Goal: Task Accomplishment & Management: Manage account settings

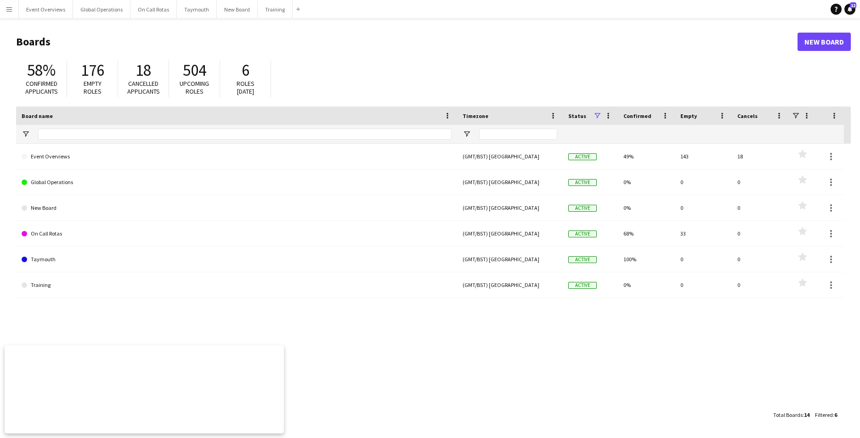
click at [11, 8] on app-icon "Menu" at bounding box center [9, 9] width 7 height 7
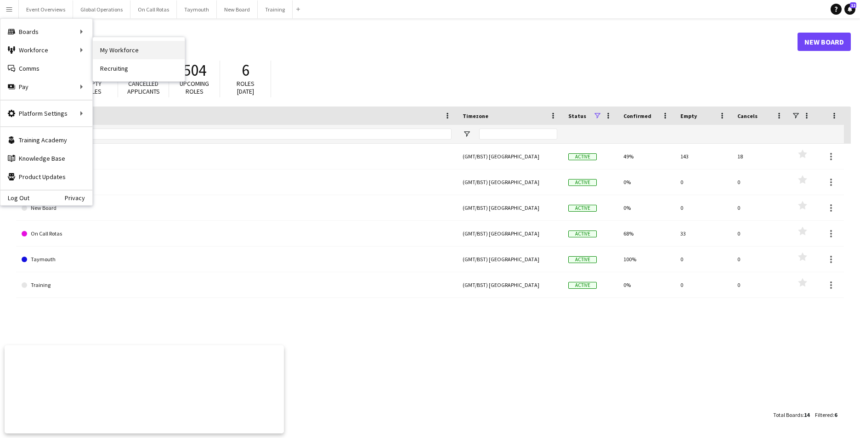
click at [158, 51] on link "My Workforce" at bounding box center [139, 50] width 92 height 18
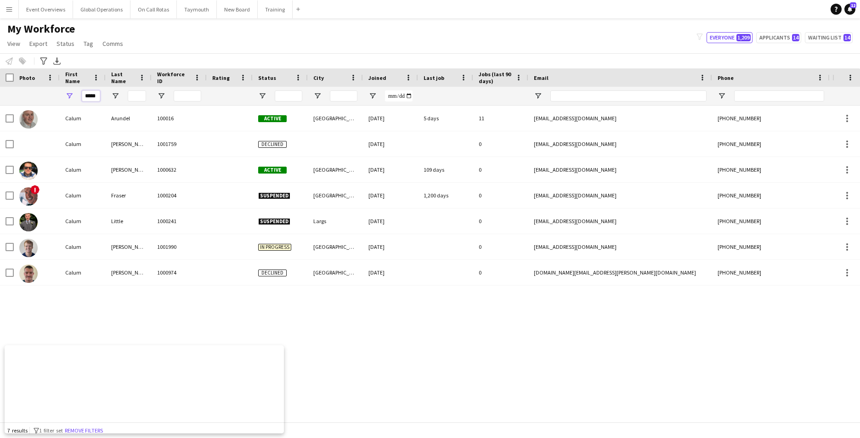
click at [98, 96] on input "*****" at bounding box center [91, 96] width 18 height 11
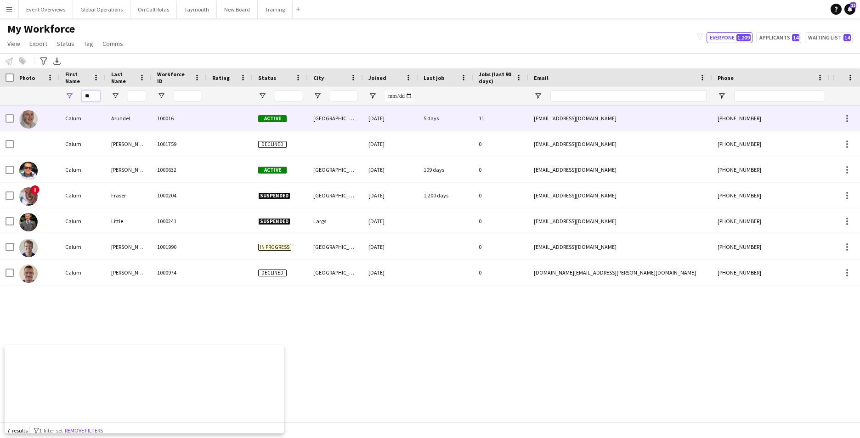
type input "*"
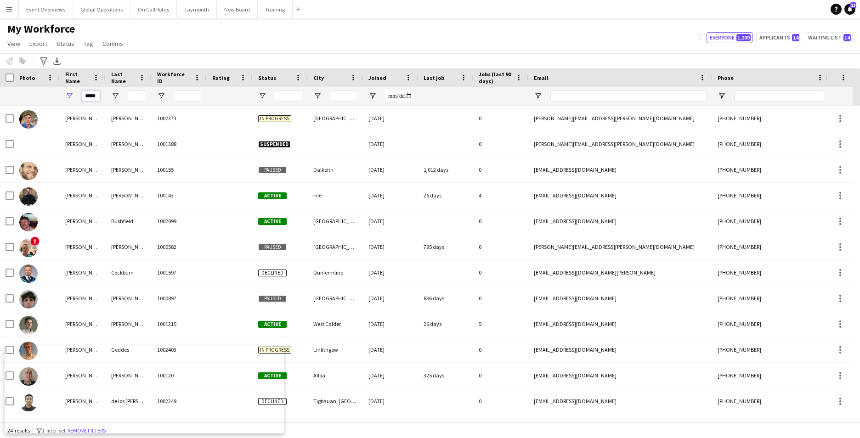
type input "*****"
click at [136, 96] on input "Last Name Filter Input" at bounding box center [137, 96] width 18 height 11
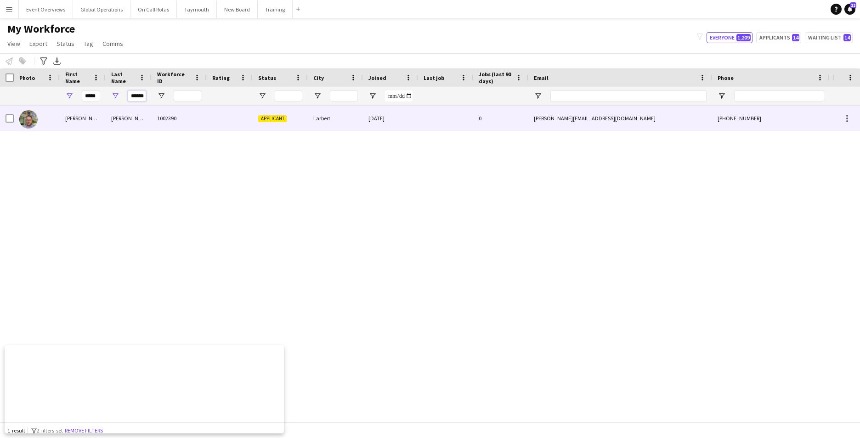
type input "******"
click at [69, 119] on div "[PERSON_NAME]" at bounding box center [83, 118] width 46 height 25
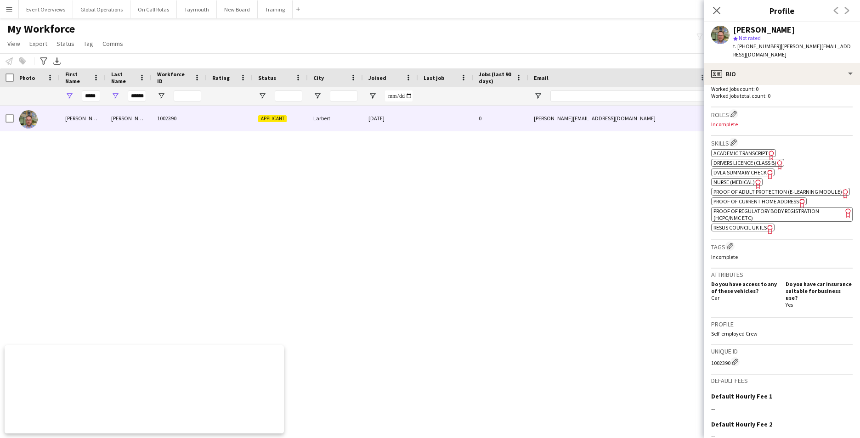
scroll to position [256, 0]
click at [755, 152] on span "Academic Transcript" at bounding box center [740, 155] width 55 height 7
click at [750, 161] on span "Drivers Licence (Class B)" at bounding box center [744, 164] width 63 height 7
click at [746, 171] on span "DVLA Summary Check" at bounding box center [739, 174] width 53 height 7
click at [734, 181] on span "Nurse (Medical)" at bounding box center [733, 184] width 41 height 7
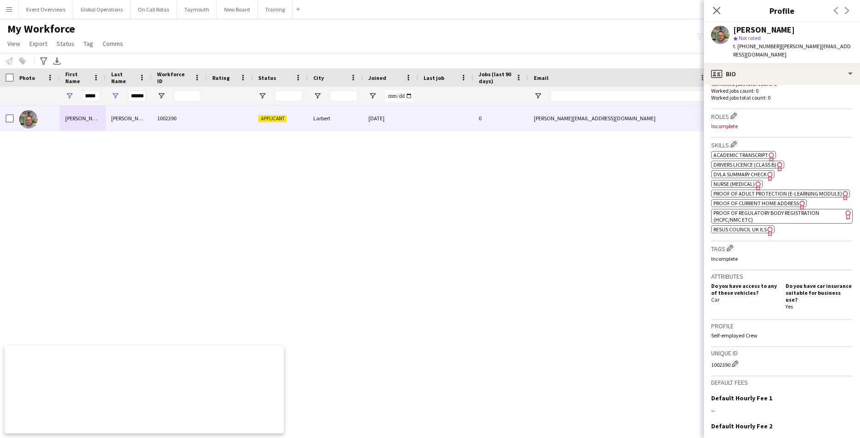
click at [739, 190] on span "Proof of Adult Protection (e-Learning Module)" at bounding box center [777, 193] width 129 height 7
click at [735, 201] on span "Proof of Current Home Address" at bounding box center [755, 203] width 85 height 7
click at [764, 213] on span "Proof of Regulatory Body Registration (HCPC/NMC etc)" at bounding box center [766, 216] width 106 height 14
click at [751, 152] on span "Academic Transcript" at bounding box center [740, 155] width 55 height 7
click at [733, 161] on span "Drivers Licence (Class B)" at bounding box center [744, 164] width 63 height 7
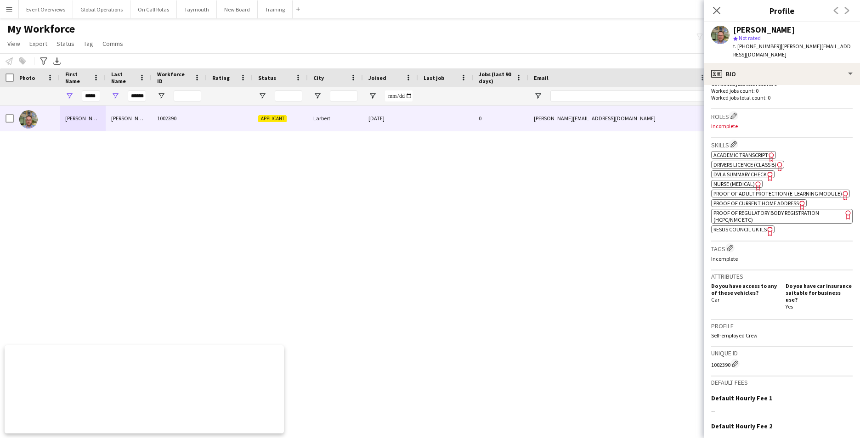
click at [763, 171] on span "DVLA Summary Check" at bounding box center [739, 174] width 53 height 7
click at [735, 181] on span "Nurse (Medical)" at bounding box center [733, 184] width 41 height 7
click at [753, 215] on span "Proof of Regulatory Body Registration (HCPC/NMC etc)" at bounding box center [766, 216] width 106 height 14
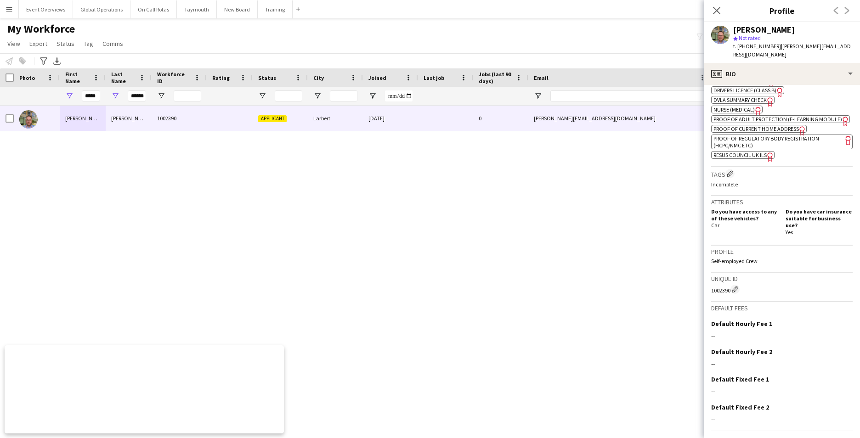
scroll to position [348, 0]
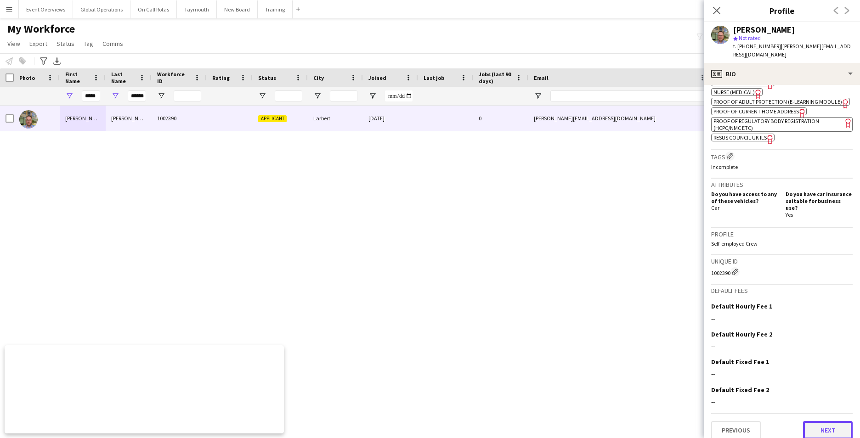
click at [820, 421] on button "Next" at bounding box center [828, 430] width 50 height 18
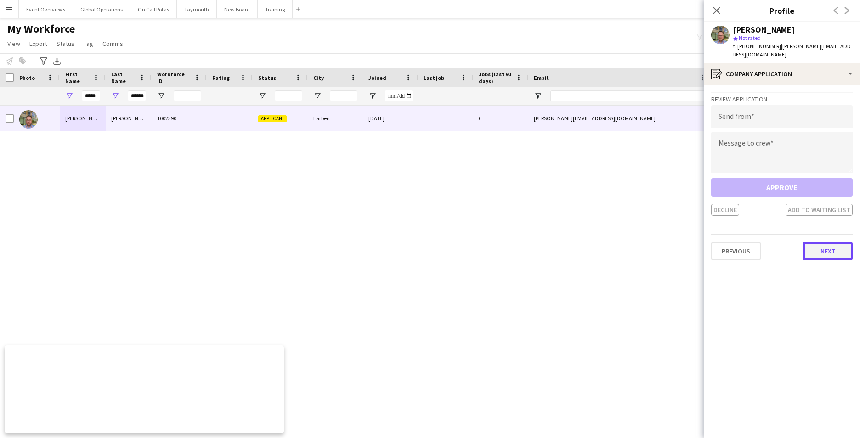
click at [822, 243] on button "Next" at bounding box center [828, 251] width 50 height 18
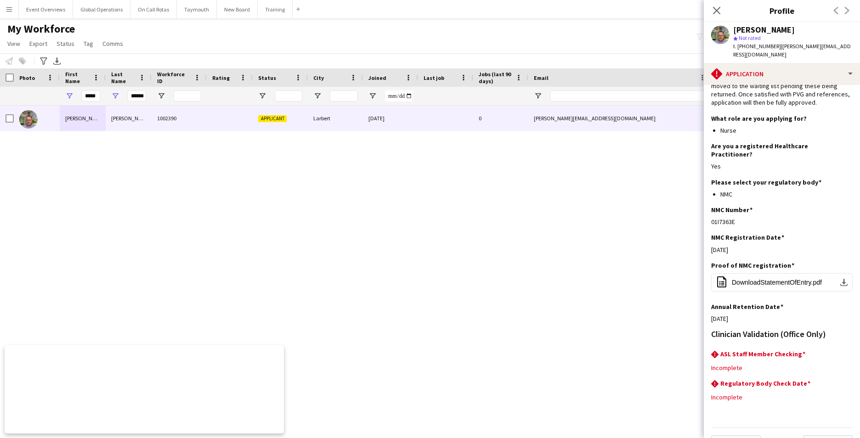
scroll to position [75, 0]
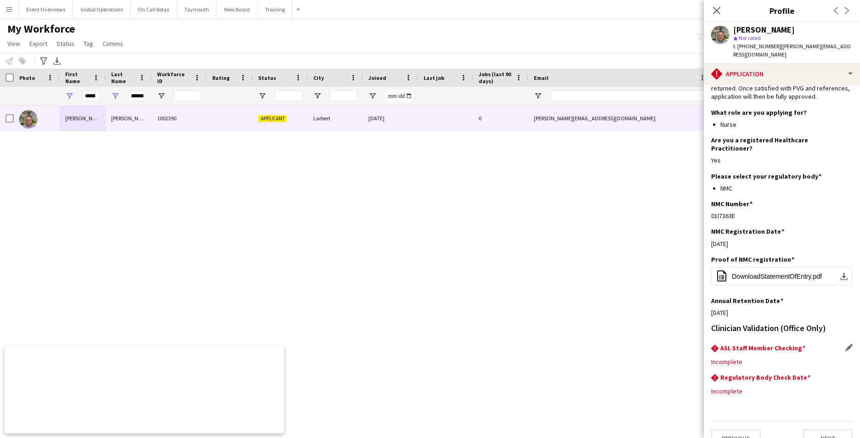
click at [845, 344] on app-icon "Edit this field" at bounding box center [848, 347] width 7 height 7
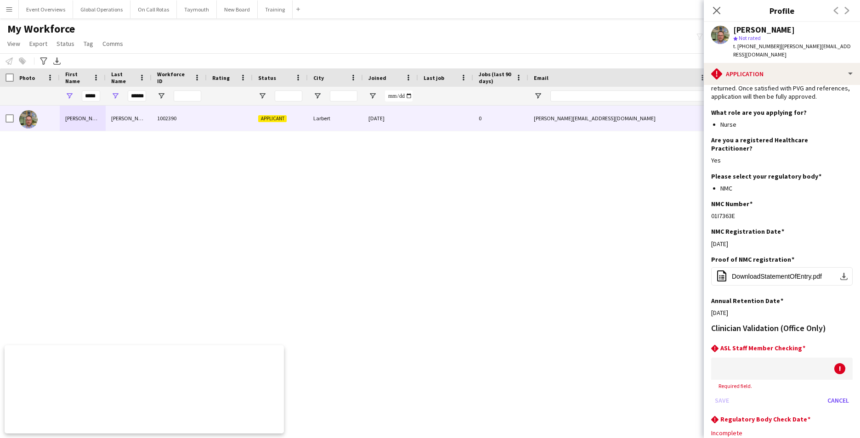
click at [757, 358] on div at bounding box center [772, 369] width 123 height 22
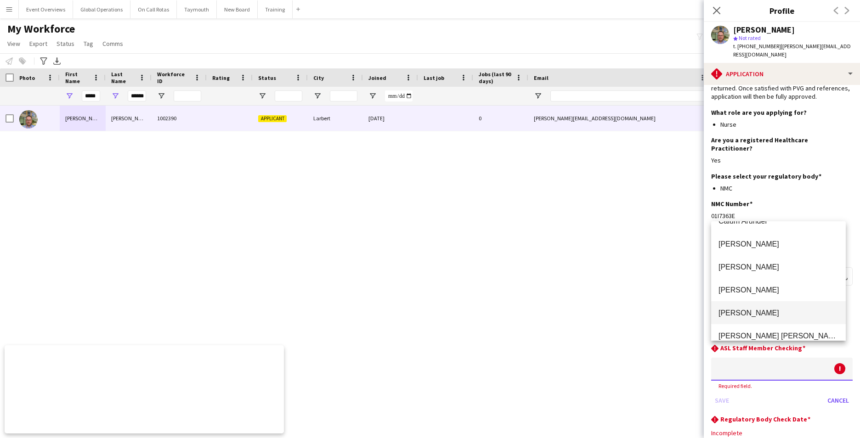
scroll to position [72, 0]
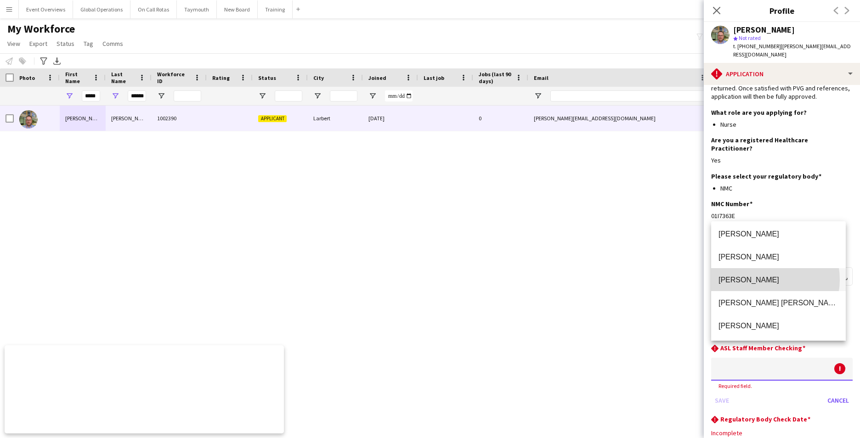
click at [763, 280] on span "[PERSON_NAME]" at bounding box center [778, 280] width 120 height 9
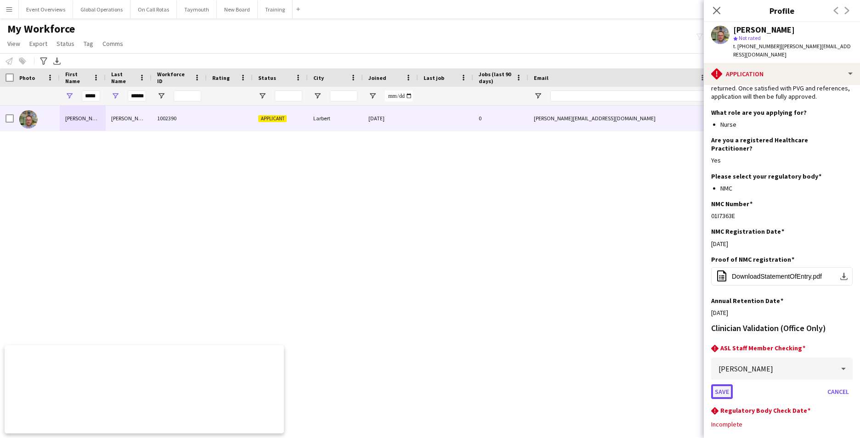
click at [724, 385] on button "Save" at bounding box center [722, 392] width 22 height 15
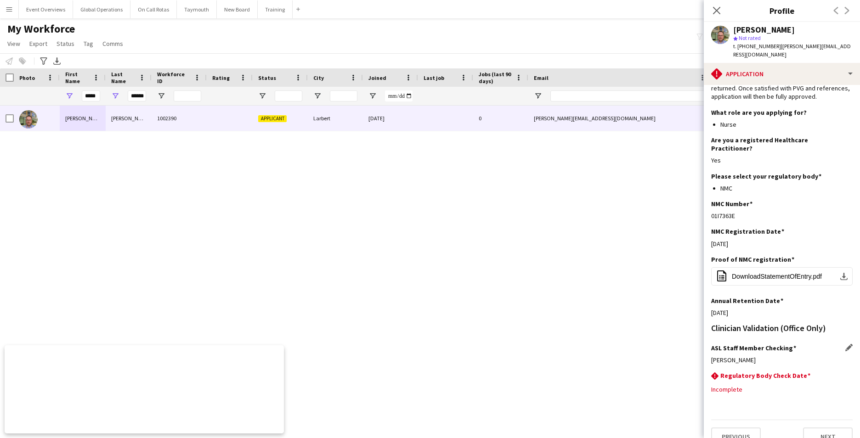
scroll to position [73, 0]
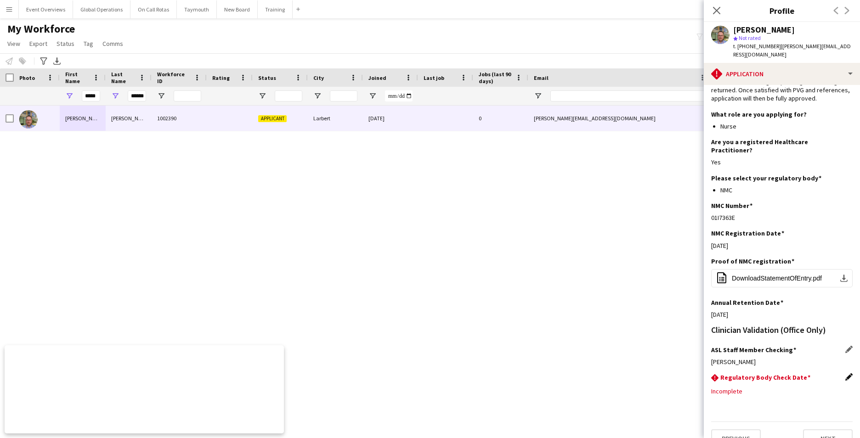
click at [845, 373] on app-icon "Edit this field" at bounding box center [848, 376] width 7 height 7
click at [740, 380] on body "Menu Boards Boards Boards All jobs Status Workforce Workforce My Workforce Recr…" at bounding box center [430, 219] width 860 height 438
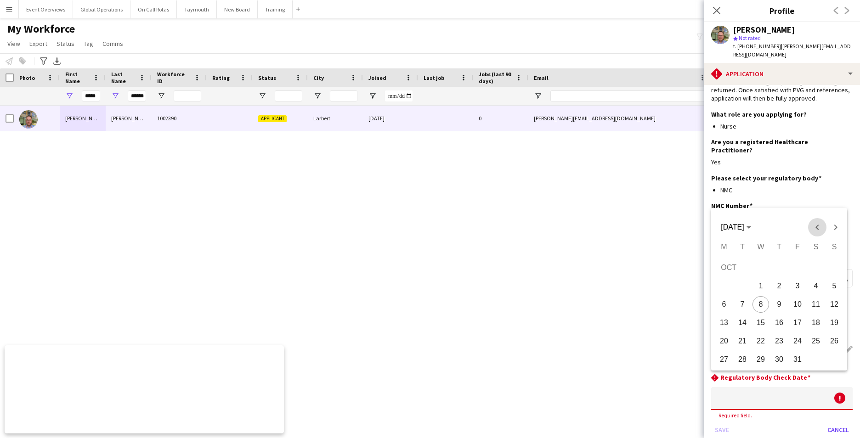
click at [819, 226] on span "Previous month" at bounding box center [817, 227] width 18 height 18
click at [747, 358] on span "30" at bounding box center [742, 359] width 17 height 17
type input "**********"
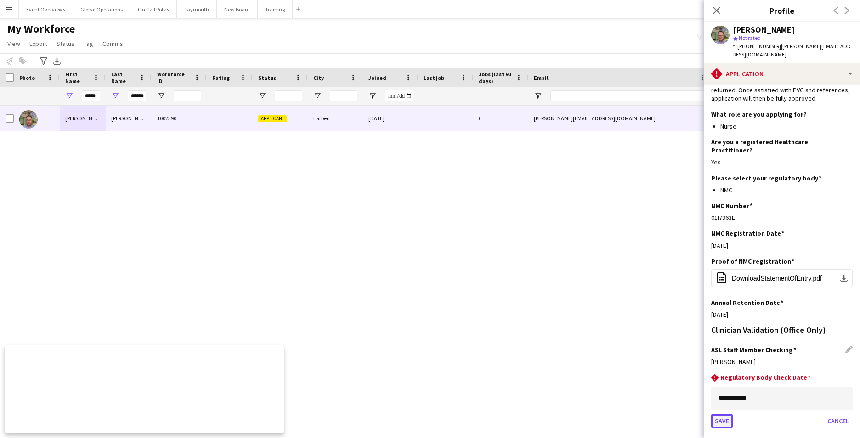
click at [719, 414] on button "Save" at bounding box center [722, 421] width 22 height 15
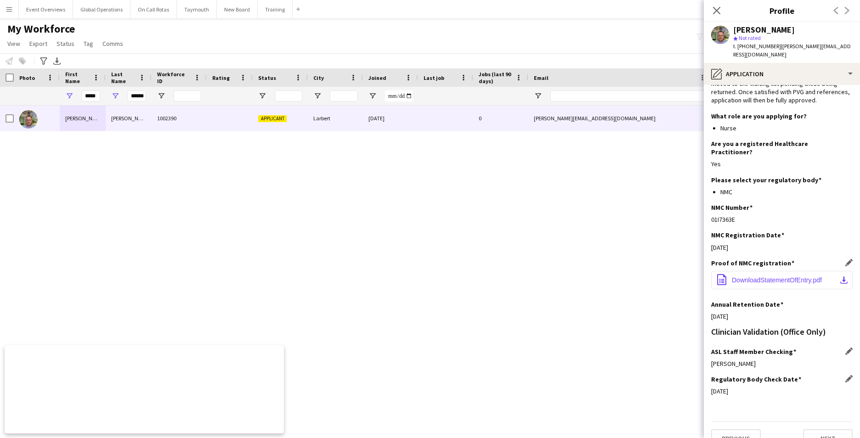
click at [758, 277] on span "DownloadStatementOfEntry.pdf" at bounding box center [777, 280] width 90 height 7
click at [819, 430] on button "Next" at bounding box center [828, 439] width 50 height 18
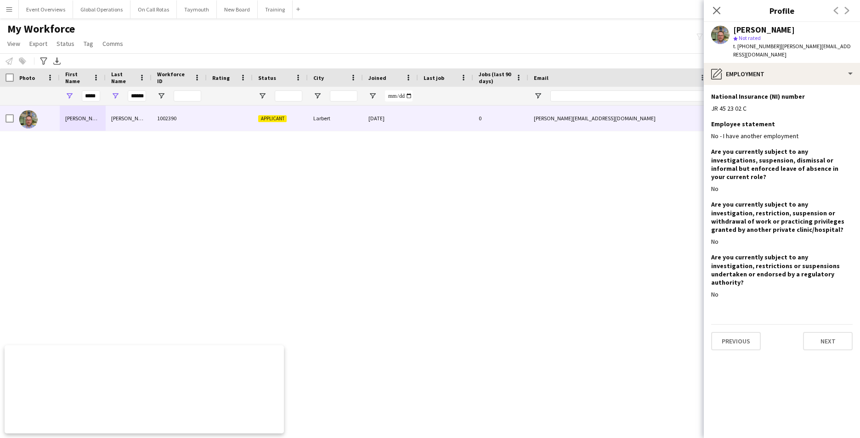
scroll to position [0, 0]
click at [820, 332] on button "Next" at bounding box center [828, 341] width 50 height 18
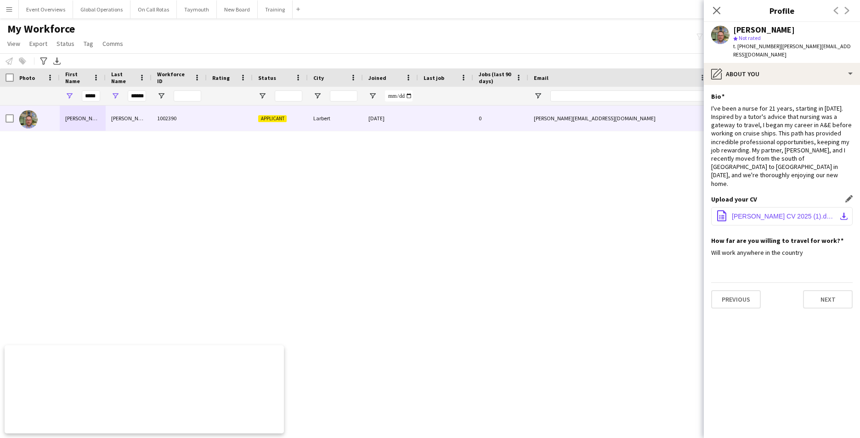
click at [781, 213] on span "[PERSON_NAME] CV 2025 (1).docx" at bounding box center [784, 216] width 104 height 7
click at [839, 290] on button "Next" at bounding box center [828, 299] width 50 height 18
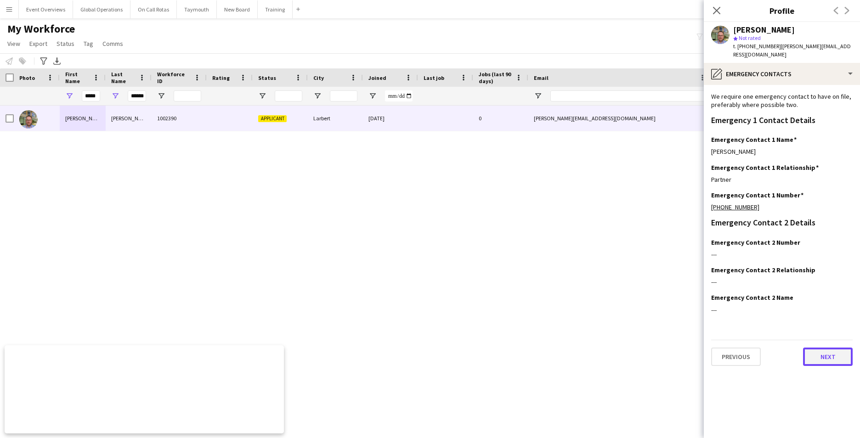
click at [824, 348] on button "Next" at bounding box center [828, 357] width 50 height 18
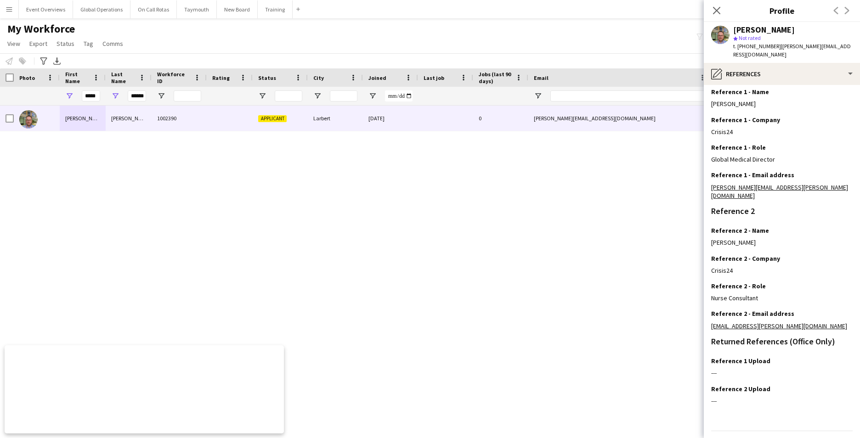
scroll to position [110, 0]
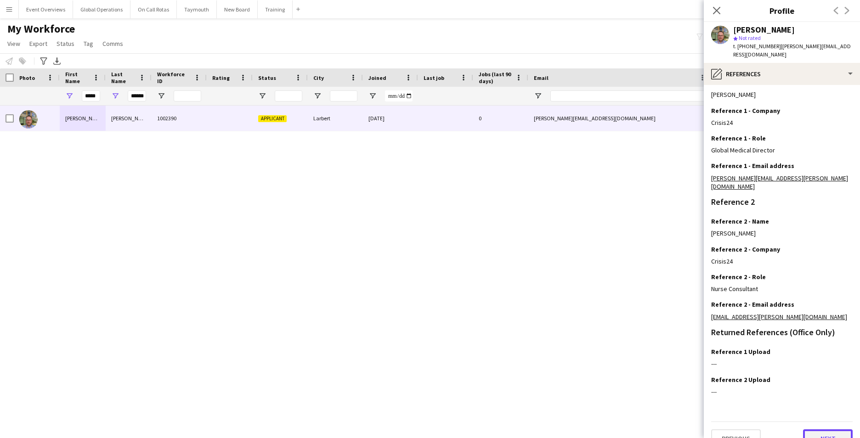
click at [820, 430] on button "Next" at bounding box center [828, 439] width 50 height 18
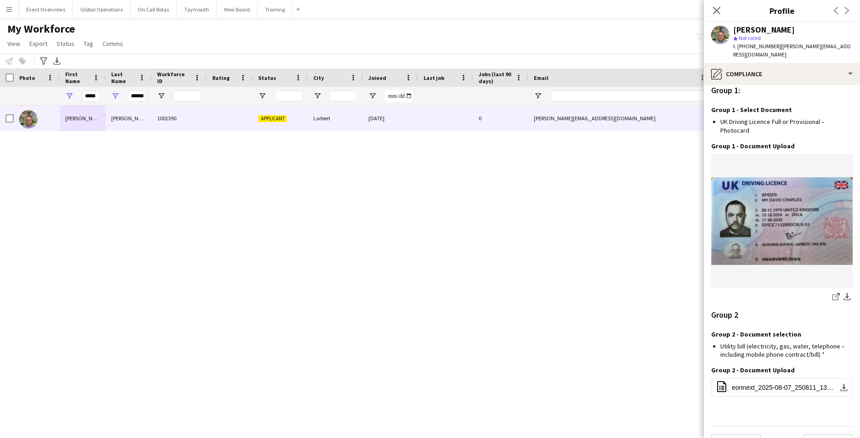
scroll to position [832, 0]
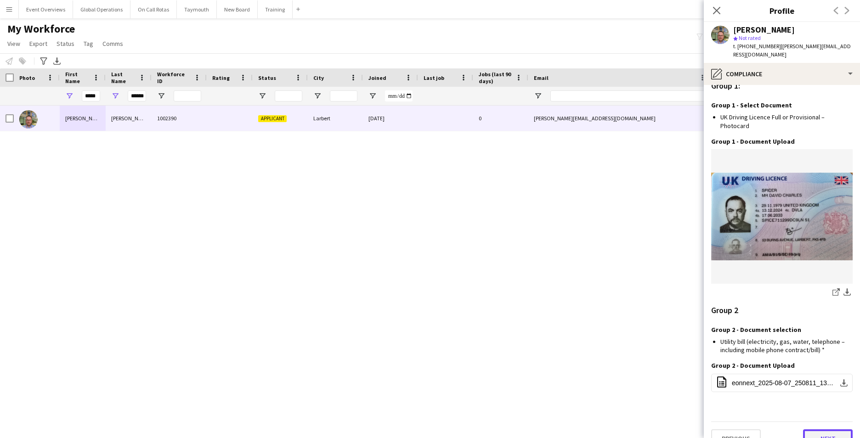
click at [820, 430] on button "Next" at bounding box center [828, 439] width 50 height 18
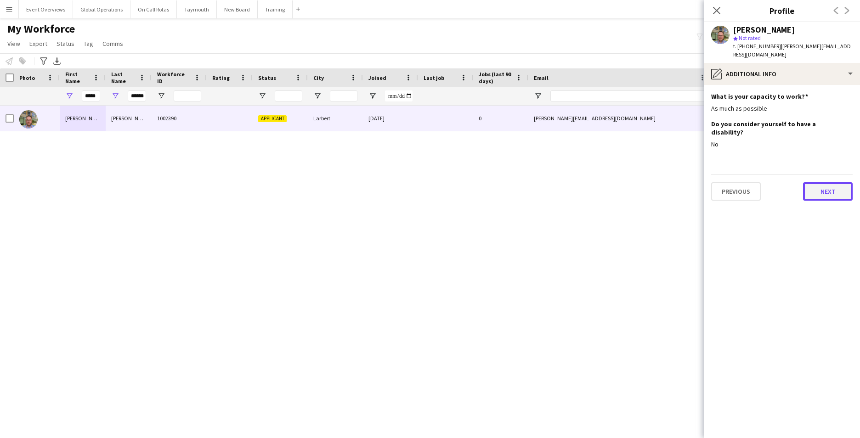
click at [829, 182] on button "Next" at bounding box center [828, 191] width 50 height 18
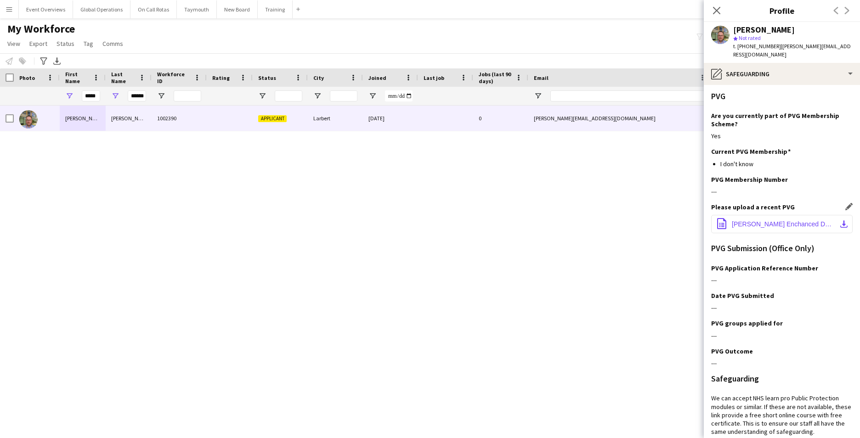
click at [796, 221] on span "[PERSON_NAME] Enchanced DBS check - [DATE].pdf" at bounding box center [784, 224] width 104 height 7
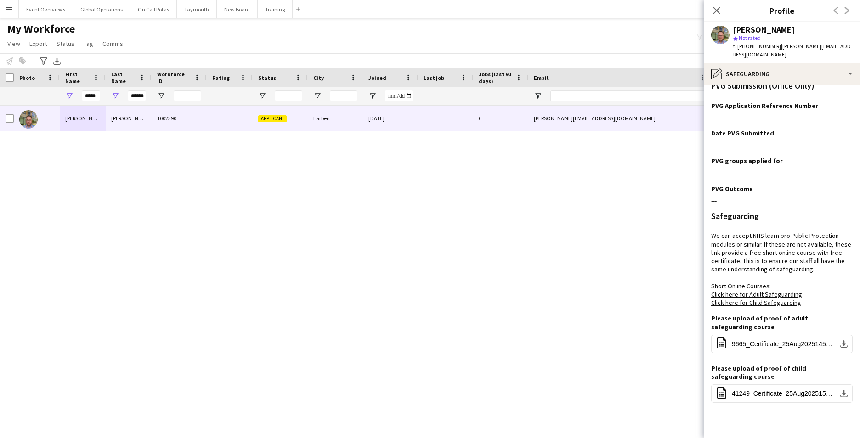
scroll to position [182, 0]
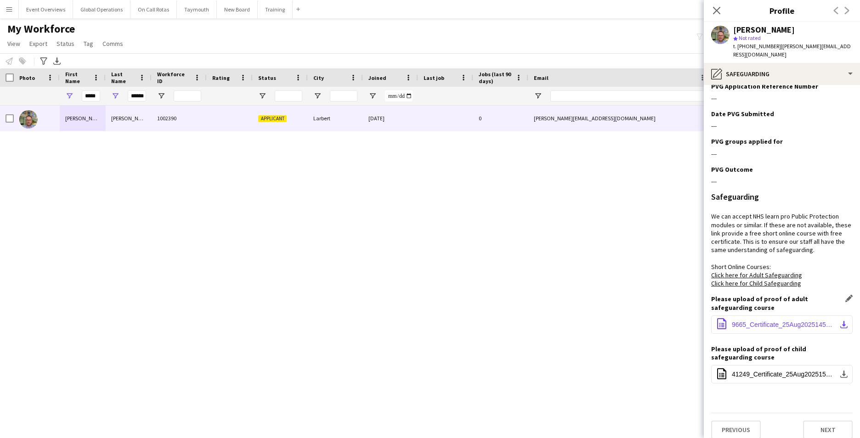
click at [798, 320] on button "office-file-sheet 9665_Certificate_25Aug2025145739.pdf download-bottom" at bounding box center [781, 325] width 141 height 18
click at [784, 371] on span "41249_Certificate_25Aug2025150907.pdf" at bounding box center [784, 374] width 104 height 7
click at [814, 421] on button "Next" at bounding box center [828, 430] width 50 height 18
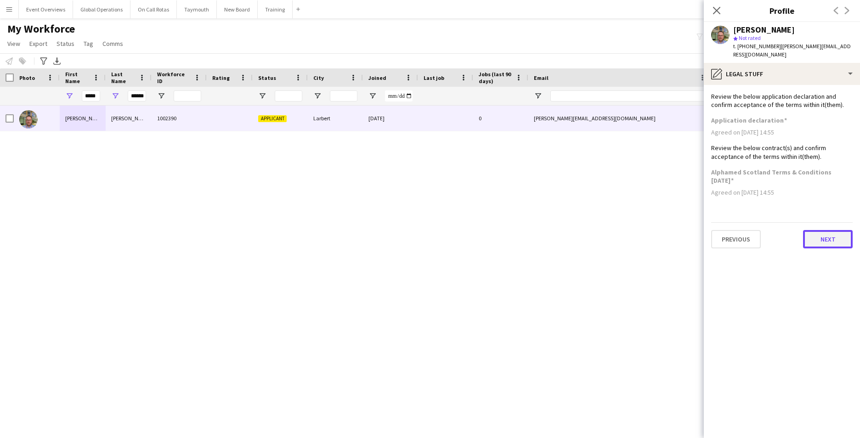
click at [824, 230] on button "Next" at bounding box center [828, 239] width 50 height 18
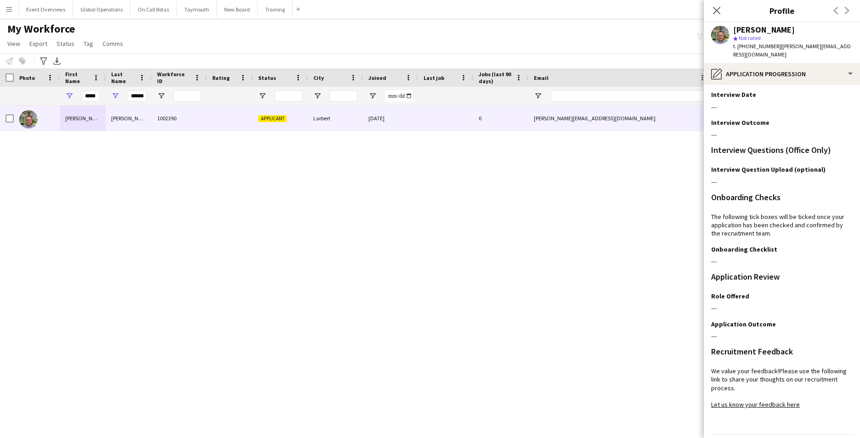
scroll to position [75, 0]
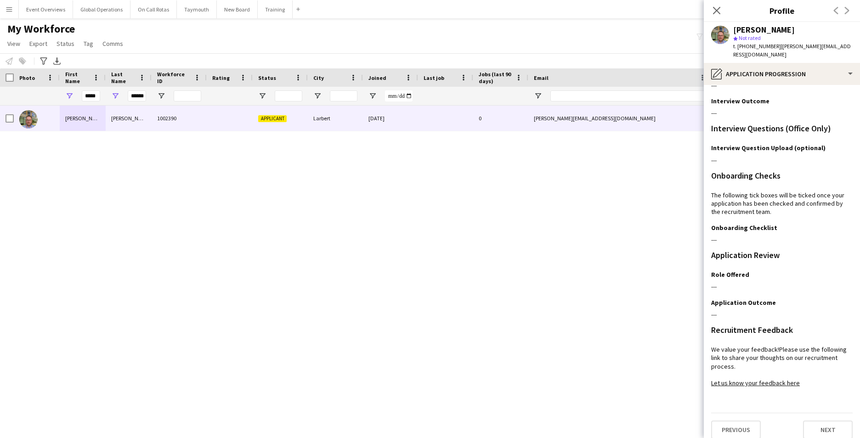
click at [816, 432] on app-section-data-types "Information on this page will be populated by the recruitment team and you can …" at bounding box center [782, 261] width 156 height 353
click at [823, 421] on button "Next" at bounding box center [828, 430] width 50 height 18
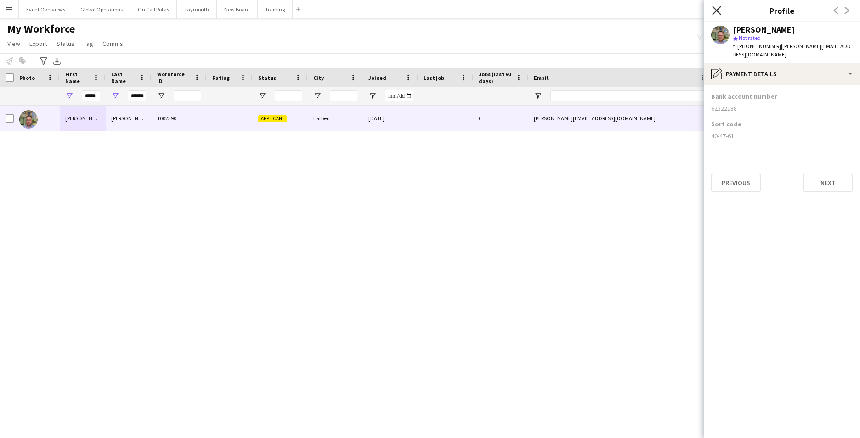
click at [715, 9] on icon at bounding box center [716, 10] width 9 height 9
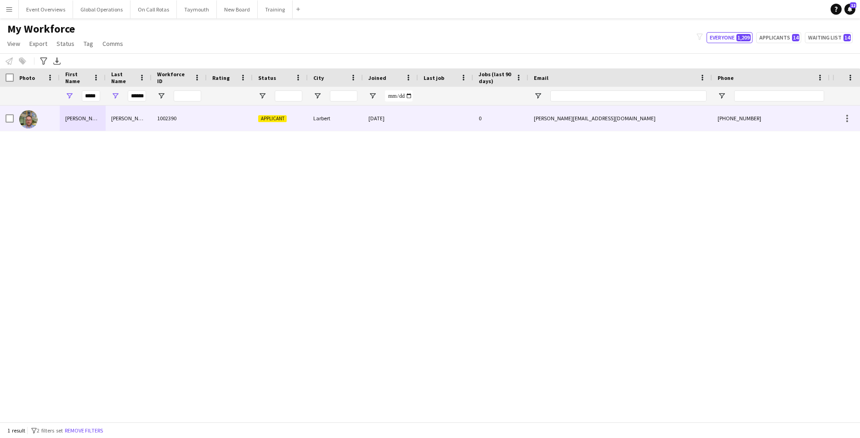
click at [79, 116] on div "[PERSON_NAME]" at bounding box center [83, 118] width 46 height 25
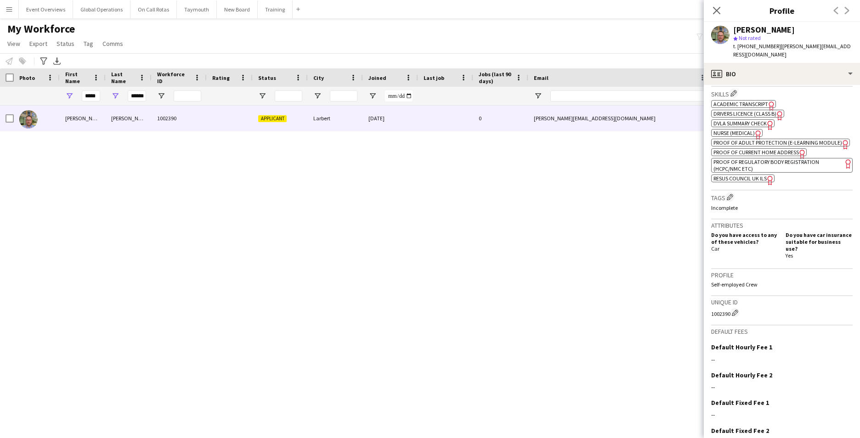
scroll to position [348, 0]
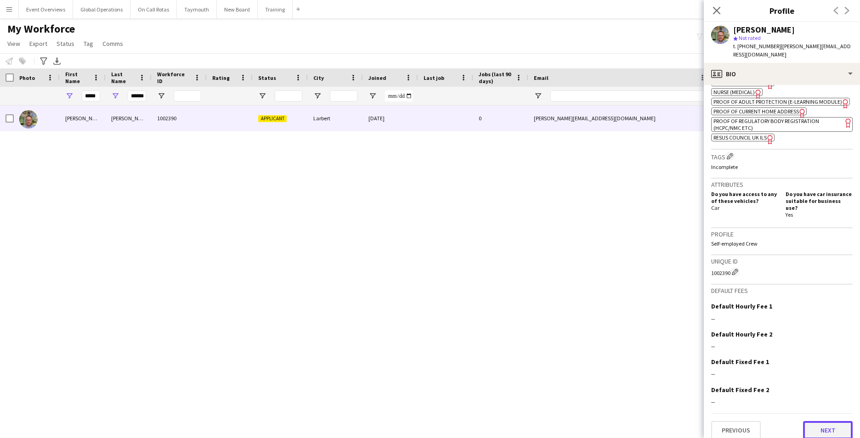
click at [833, 421] on button "Next" at bounding box center [828, 430] width 50 height 18
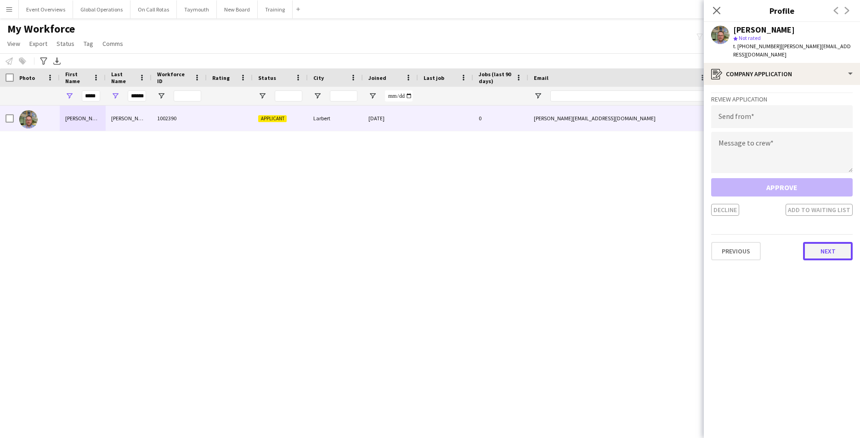
click at [828, 242] on button "Next" at bounding box center [828, 251] width 50 height 18
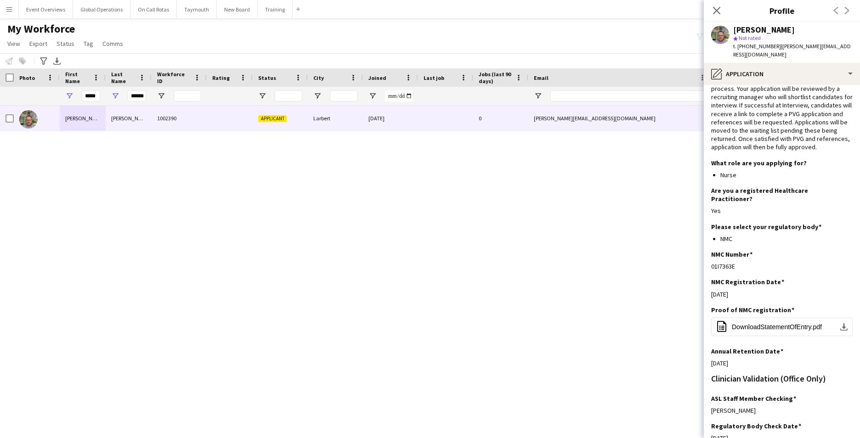
scroll to position [71, 0]
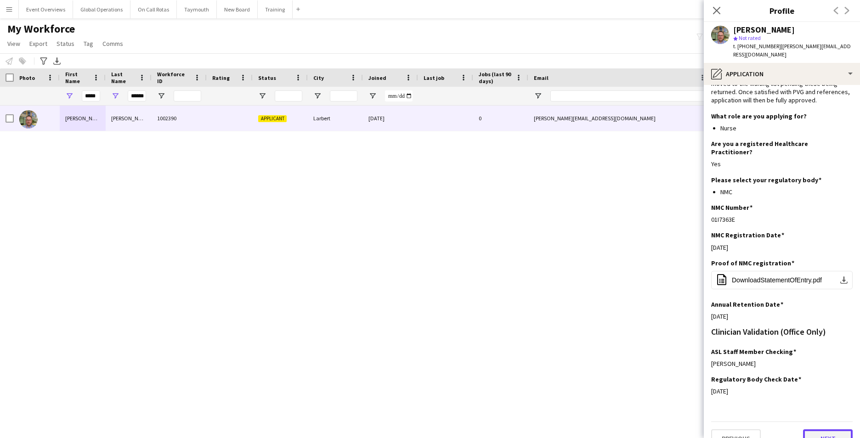
click at [818, 430] on button "Next" at bounding box center [828, 439] width 50 height 18
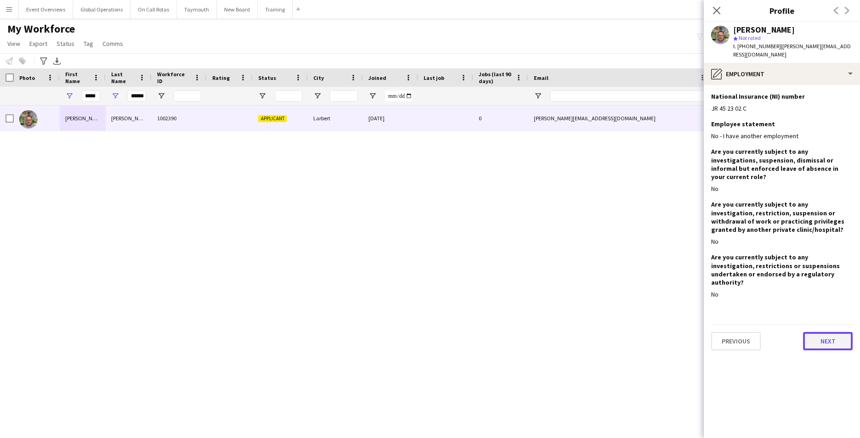
click at [828, 332] on button "Next" at bounding box center [828, 341] width 50 height 18
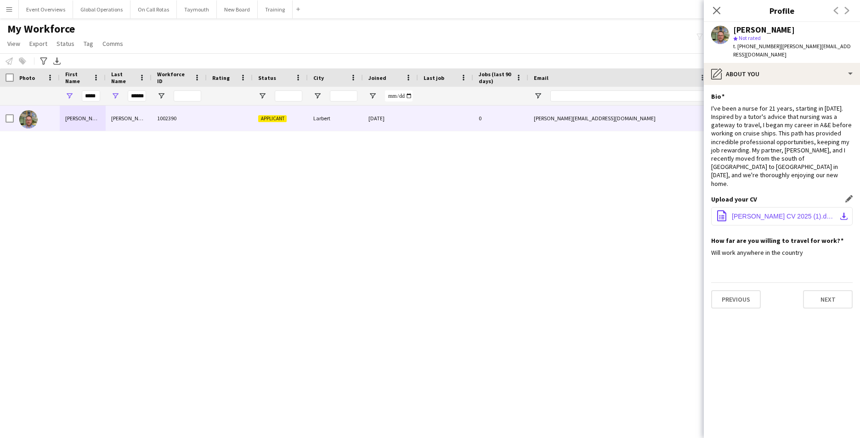
click at [763, 213] on span "[PERSON_NAME] CV 2025 (1).docx" at bounding box center [784, 216] width 104 height 7
click at [824, 290] on button "Next" at bounding box center [828, 299] width 50 height 18
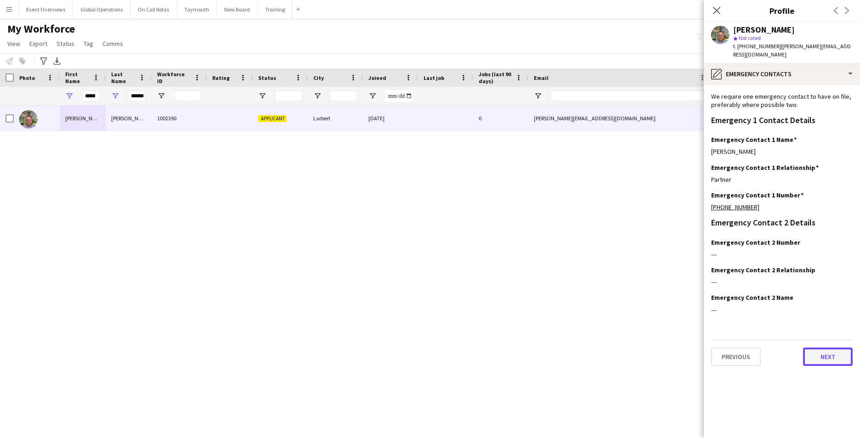
click at [826, 348] on button "Next" at bounding box center [828, 357] width 50 height 18
